Goal: Information Seeking & Learning: Learn about a topic

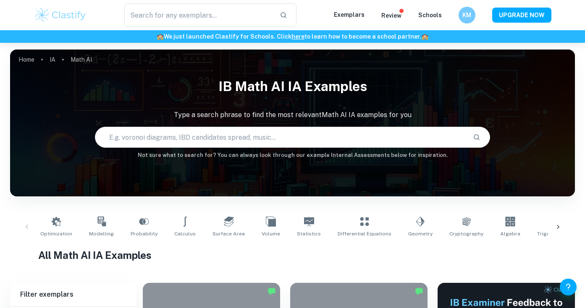
checkbox input "true"
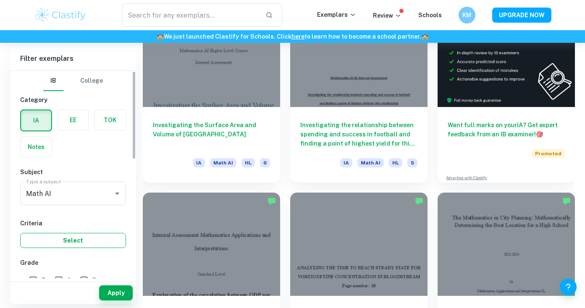
scroll to position [45, 0]
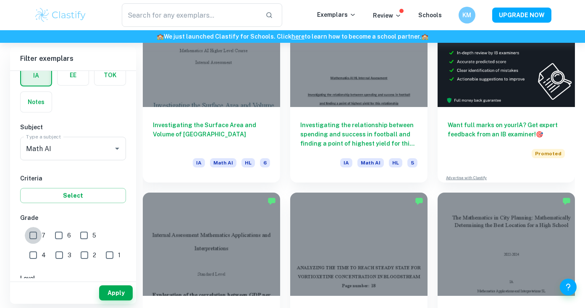
click at [34, 238] on input "7" at bounding box center [33, 235] width 17 height 17
checkbox input "true"
click at [117, 288] on button "Apply" at bounding box center [116, 292] width 34 height 15
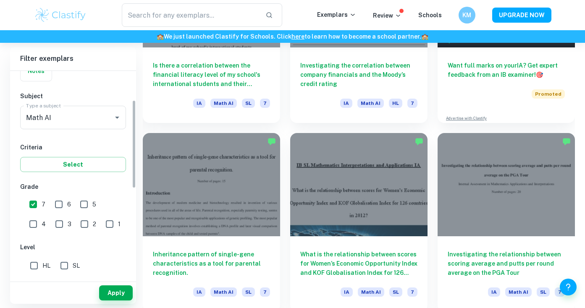
scroll to position [113, 0]
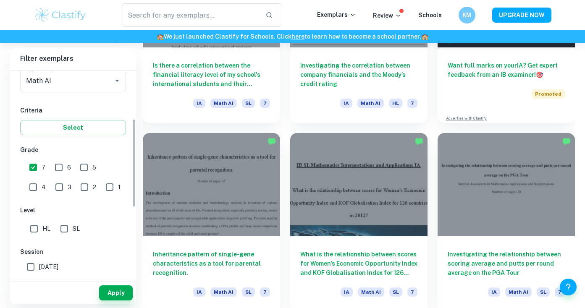
click at [32, 228] on input "HL" at bounding box center [34, 228] width 17 height 17
checkbox input "true"
click at [100, 290] on button "Apply" at bounding box center [116, 292] width 34 height 15
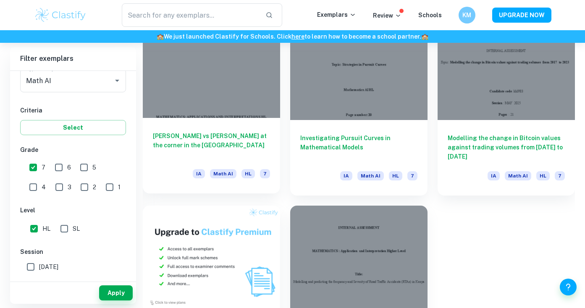
scroll to position [461, 0]
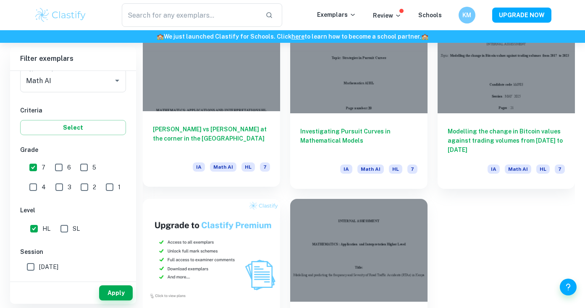
click at [222, 66] on div at bounding box center [211, 59] width 137 height 103
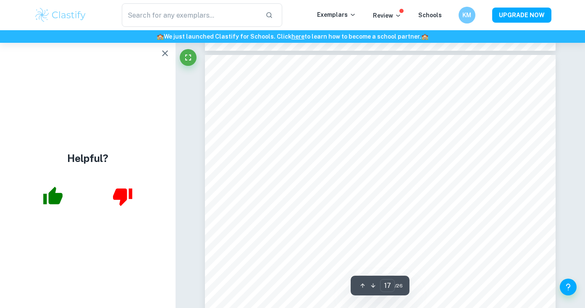
scroll to position [8601, 0]
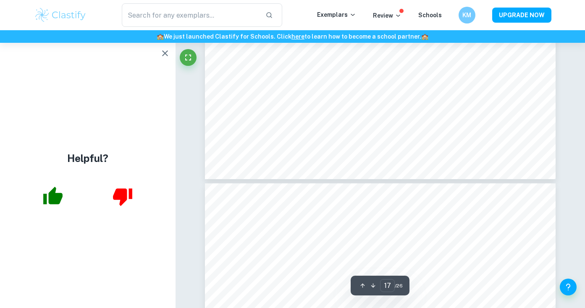
click at [161, 55] on icon "button" at bounding box center [165, 53] width 10 height 10
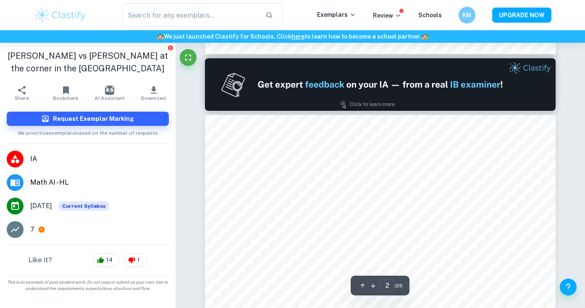
type input "1"
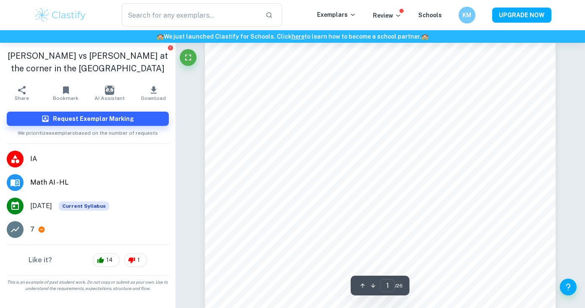
scroll to position [168, 0]
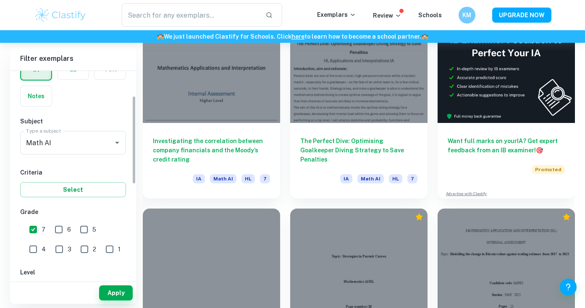
scroll to position [77, 0]
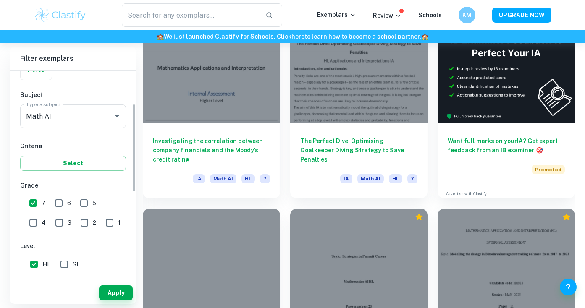
click at [61, 204] on input "6" at bounding box center [58, 203] width 17 height 17
checkbox input "true"
click at [113, 290] on button "Apply" at bounding box center [116, 292] width 34 height 15
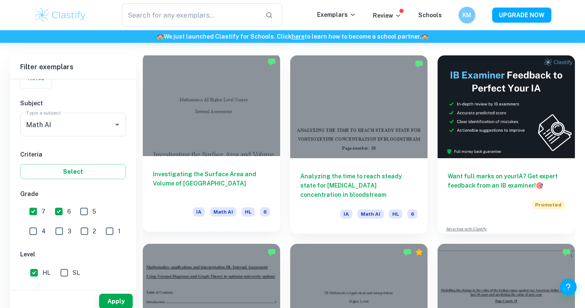
scroll to position [343, 0]
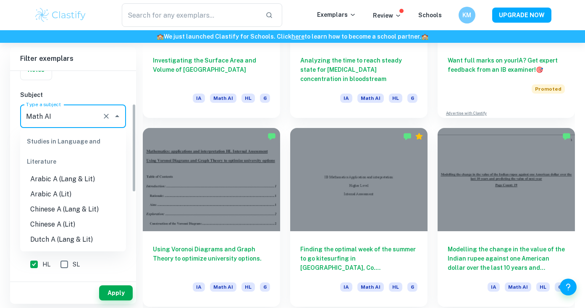
click at [85, 110] on input "Math AI" at bounding box center [61, 116] width 75 height 16
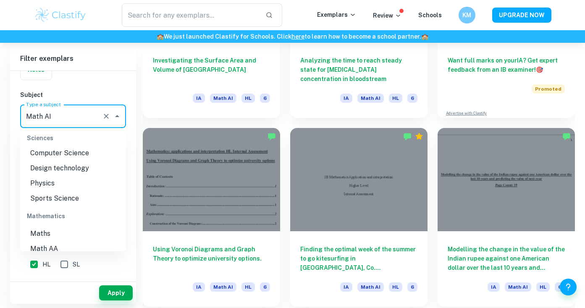
click at [59, 226] on li "Maths" at bounding box center [73, 233] width 106 height 15
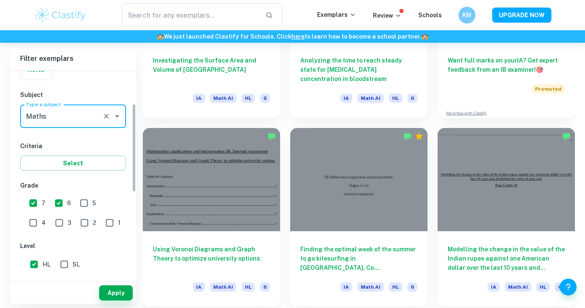
click at [55, 118] on input "Maths" at bounding box center [61, 116] width 75 height 16
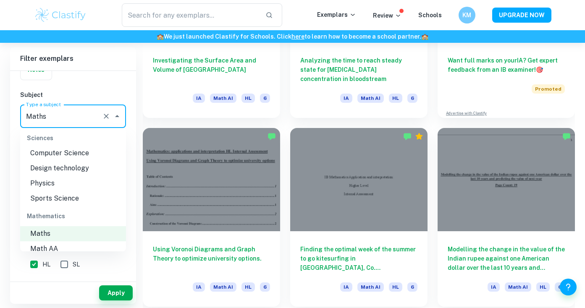
click at [50, 241] on li "Math AA" at bounding box center [73, 248] width 106 height 15
type input "Math AA"
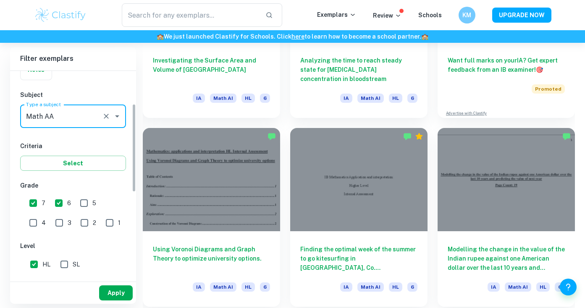
click at [118, 293] on button "Apply" at bounding box center [116, 292] width 34 height 15
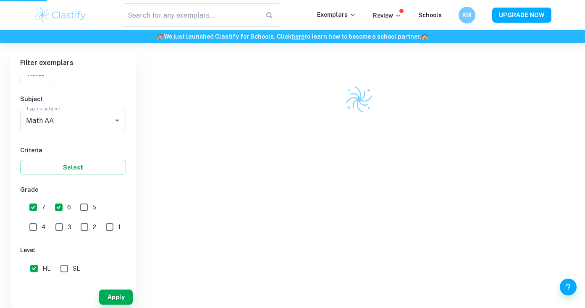
scroll to position [207, 0]
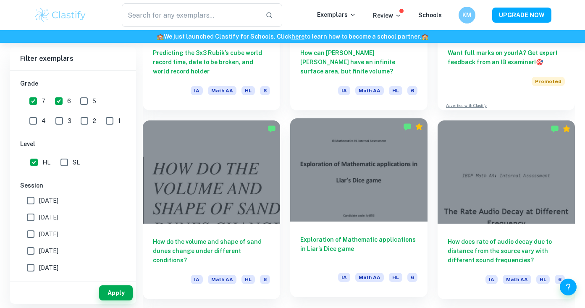
scroll to position [351, 0]
click at [358, 213] on div at bounding box center [358, 169] width 137 height 103
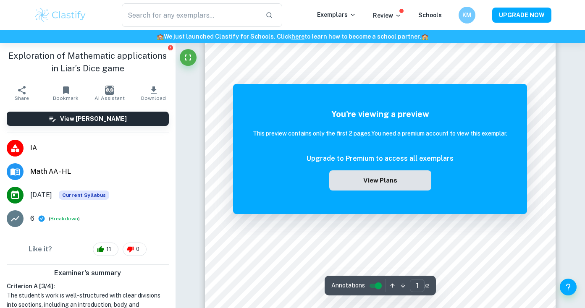
scroll to position [18, 0]
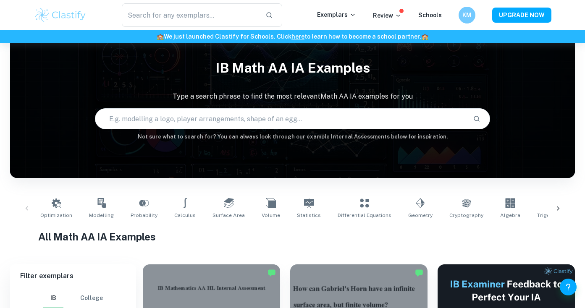
scroll to position [210, 0]
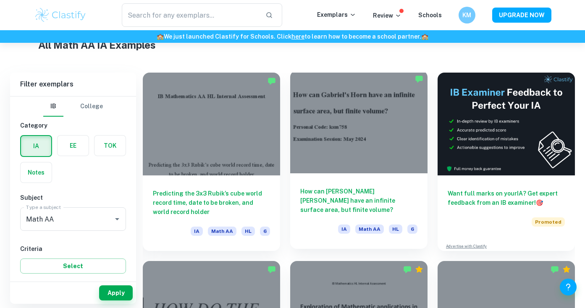
click at [322, 157] on div at bounding box center [358, 122] width 137 height 103
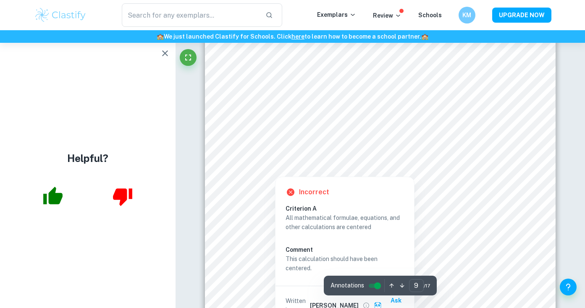
scroll to position [3892, 0]
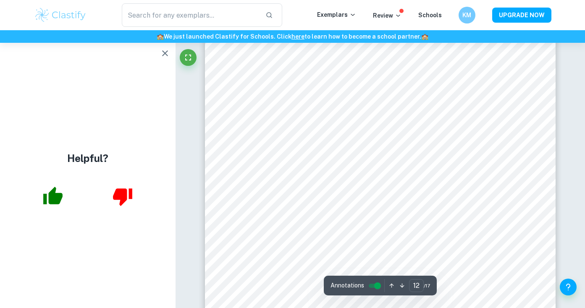
type input "13"
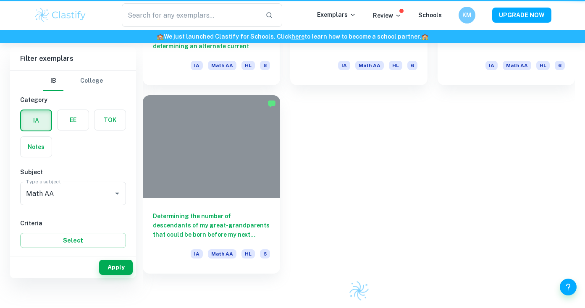
type input "Math AI"
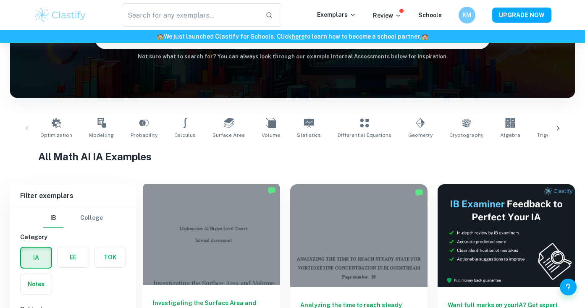
scroll to position [180, 0]
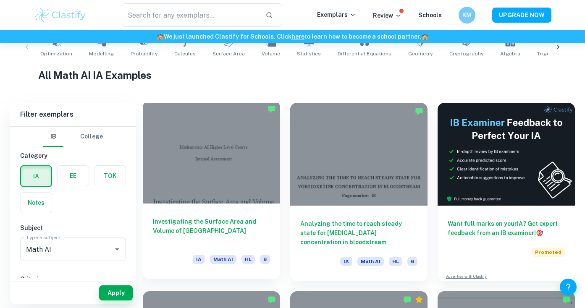
click at [253, 192] on div at bounding box center [211, 152] width 137 height 103
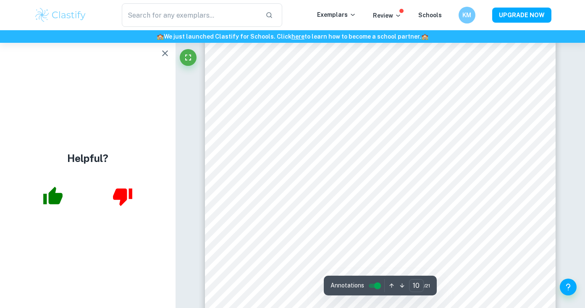
scroll to position [4370, 0]
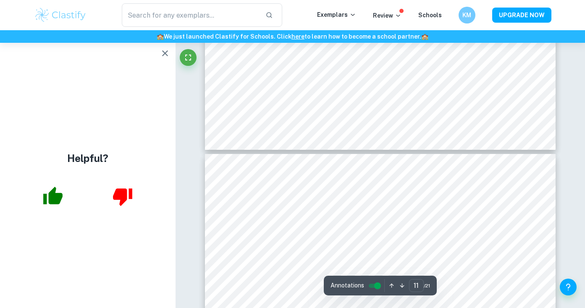
type input "12"
